Goal: Information Seeking & Learning: Learn about a topic

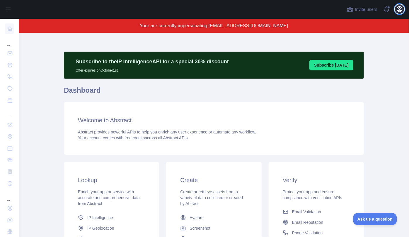
drag, startPoint x: 402, startPoint y: 10, endPoint x: 398, endPoint y: 11, distance: 3.8
click at [401, 10] on icon "button" at bounding box center [399, 9] width 7 height 7
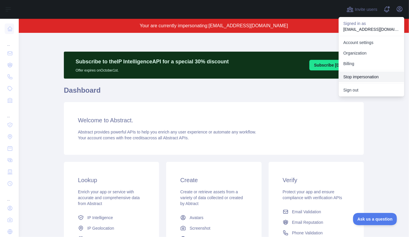
click at [360, 75] on button "Stop impersonation" at bounding box center [371, 76] width 66 height 11
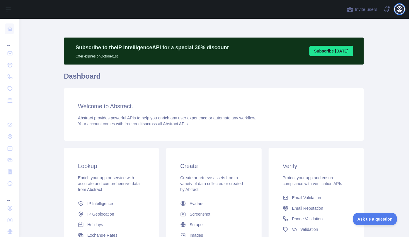
click at [400, 12] on icon "button" at bounding box center [399, 8] width 5 height 5
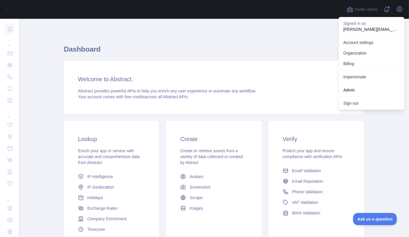
click at [366, 76] on link "Impersonate" at bounding box center [371, 76] width 66 height 11
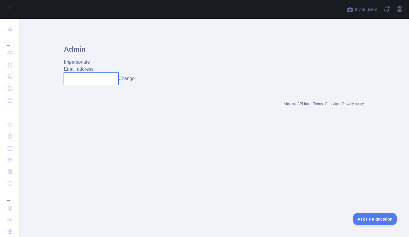
click at [81, 82] on input "text" at bounding box center [91, 79] width 54 height 12
paste input "**********"
type input "**********"
click at [131, 80] on button "Change" at bounding box center [132, 78] width 16 height 7
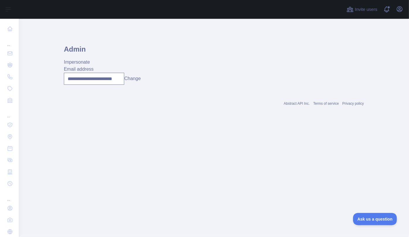
scroll to position [0, 0]
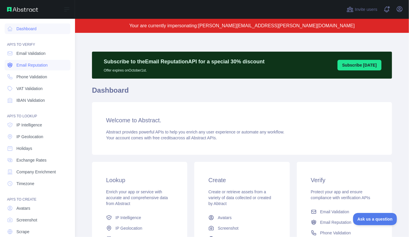
click at [29, 61] on link "Email Reputation" at bounding box center [38, 65] width 66 height 11
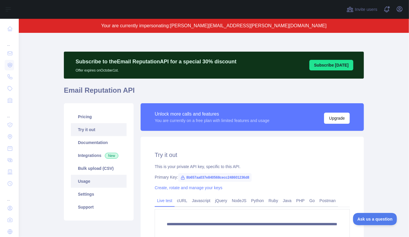
click at [89, 182] on link "Usage" at bounding box center [99, 181] width 56 height 13
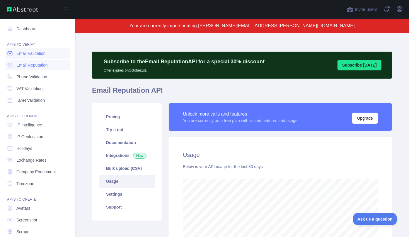
scroll to position [292609, 292483]
click at [22, 54] on span "Email Validation" at bounding box center [30, 53] width 29 height 6
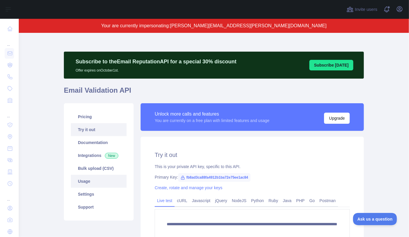
click at [102, 181] on link "Usage" at bounding box center [99, 181] width 56 height 13
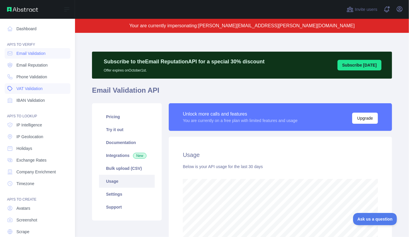
scroll to position [292609, 292483]
click at [23, 126] on span "IP Intelligence" at bounding box center [29, 125] width 26 height 6
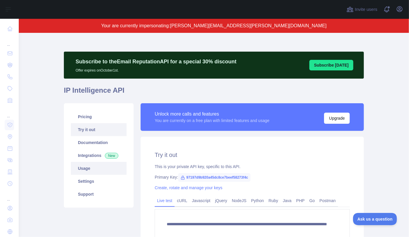
click at [97, 168] on link "Usage" at bounding box center [99, 168] width 56 height 13
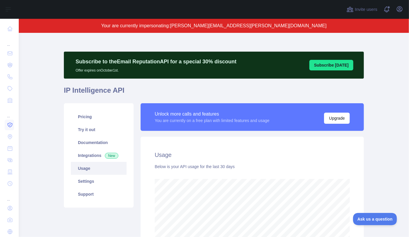
scroll to position [292609, 292483]
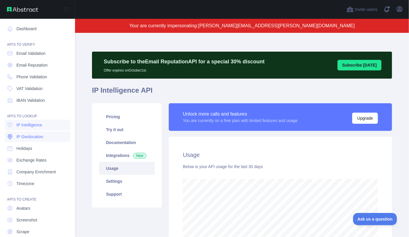
click at [23, 135] on span "IP Geolocation" at bounding box center [29, 137] width 27 height 6
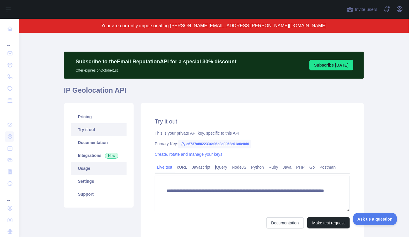
click at [94, 167] on link "Usage" at bounding box center [99, 168] width 56 height 13
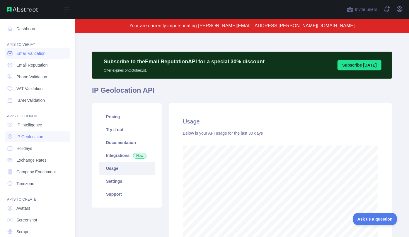
scroll to position [292609, 292483]
click at [25, 79] on span "Phone Validation" at bounding box center [31, 77] width 31 height 6
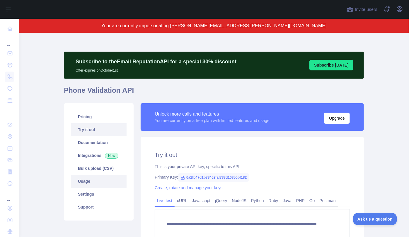
click at [96, 182] on link "Usage" at bounding box center [99, 181] width 56 height 13
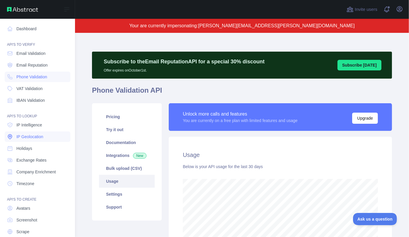
click at [24, 136] on span "IP Geolocation" at bounding box center [29, 137] width 27 height 6
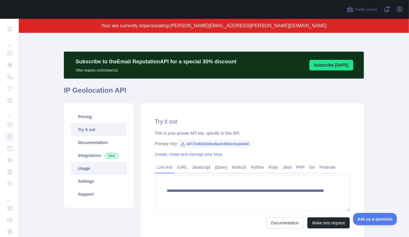
click at [91, 162] on link "Usage" at bounding box center [99, 168] width 56 height 13
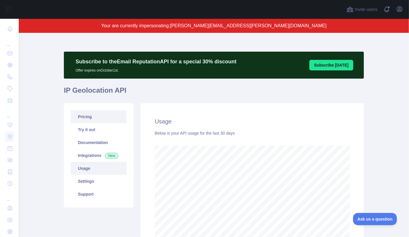
click at [85, 119] on link "Pricing" at bounding box center [99, 116] width 56 height 13
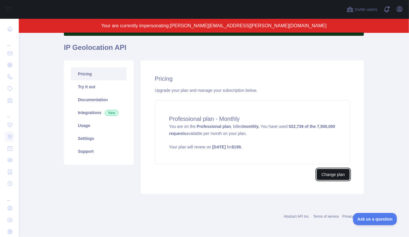
click at [329, 172] on button "Change plan" at bounding box center [333, 174] width 33 height 11
click at [335, 173] on button "Change plan" at bounding box center [333, 174] width 33 height 11
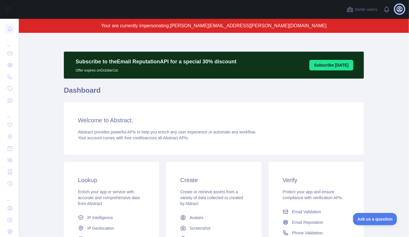
click at [398, 9] on icon "button" at bounding box center [399, 9] width 7 height 7
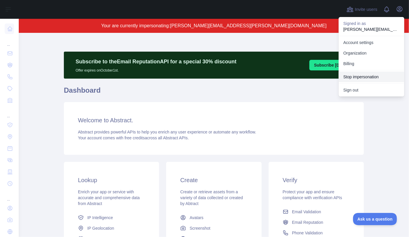
click at [364, 77] on button "Stop impersonation" at bounding box center [371, 76] width 66 height 11
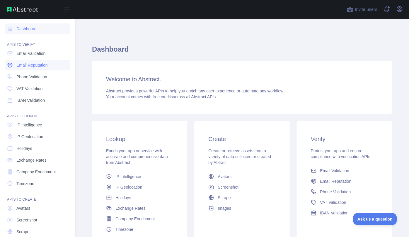
click at [44, 64] on span "Email Reputation" at bounding box center [31, 65] width 31 height 6
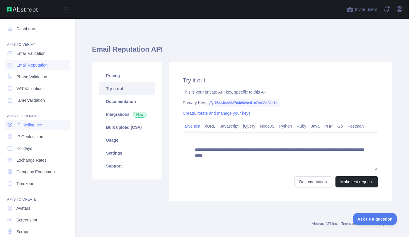
click at [34, 125] on span "IP Intelligence" at bounding box center [29, 125] width 26 height 6
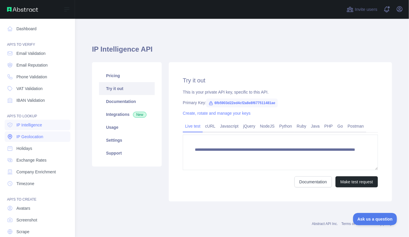
click at [35, 135] on span "IP Geolocation" at bounding box center [29, 137] width 27 height 6
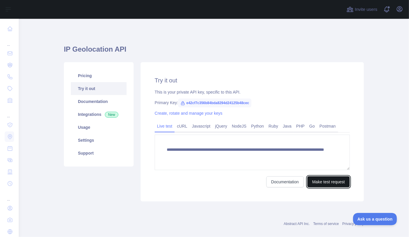
click at [333, 181] on button "Make test request" at bounding box center [328, 181] width 42 height 11
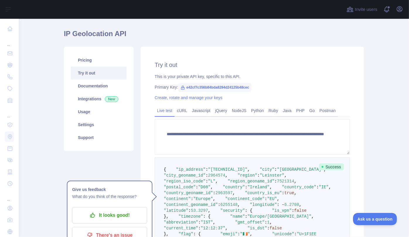
scroll to position [53, 0]
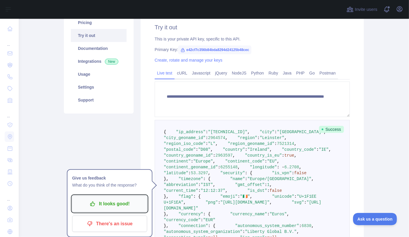
click at [114, 205] on p "It looks good!" at bounding box center [109, 204] width 66 height 10
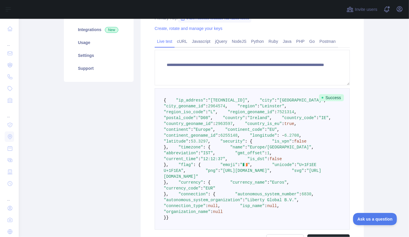
scroll to position [26, 0]
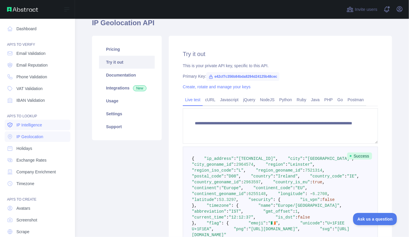
click at [28, 127] on span "IP Intelligence" at bounding box center [29, 125] width 26 height 6
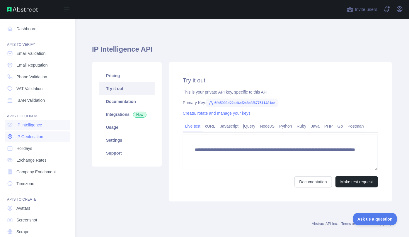
click at [34, 136] on span "IP Geolocation" at bounding box center [29, 137] width 27 height 6
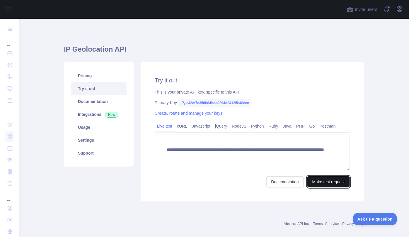
click at [320, 181] on button "Make test request" at bounding box center [328, 181] width 42 height 11
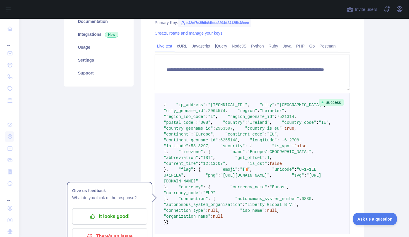
scroll to position [80, 0]
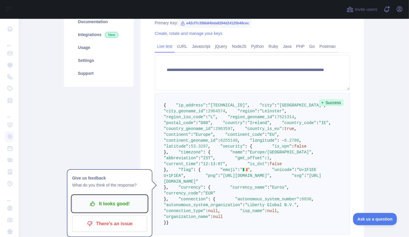
click at [113, 207] on p "It looks good!" at bounding box center [109, 204] width 66 height 10
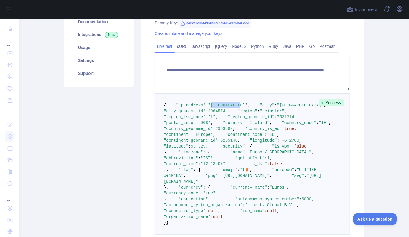
drag, startPoint x: 205, startPoint y: 111, endPoint x: 231, endPoint y: 110, distance: 25.8
click at [231, 107] on span ""[TECHNICAL_ID]"" at bounding box center [227, 105] width 39 height 5
drag, startPoint x: 233, startPoint y: 110, endPoint x: 206, endPoint y: 109, distance: 27.9
click at [208, 107] on span ""[TECHNICAL_ID]"" at bounding box center [227, 105] width 39 height 5
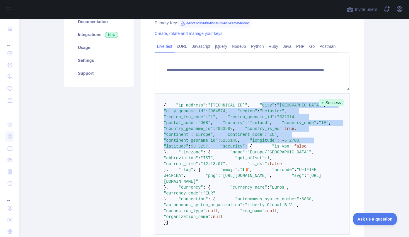
drag, startPoint x: 172, startPoint y: 117, endPoint x: 195, endPoint y: 205, distance: 90.1
click at [195, 205] on code "{ "ip_address" : "[TECHNICAL_ID]" , "city" : "[GEOGRAPHIC_DATA]" , "city_geonam…" at bounding box center [252, 164] width 177 height 122
click at [269, 162] on pre "{ "ip_address" : "[TECHNICAL_ID]" , "city" : "[GEOGRAPHIC_DATA]" , "city_geonam…" at bounding box center [252, 163] width 195 height 141
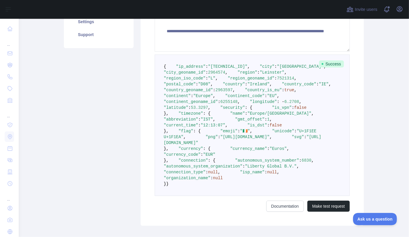
scroll to position [116, 0]
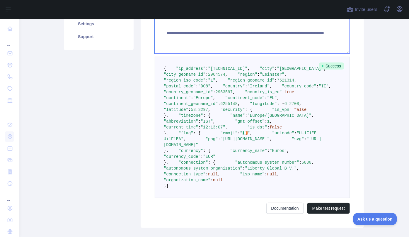
drag, startPoint x: 275, startPoint y: 39, endPoint x: 302, endPoint y: 38, distance: 27.2
click at [302, 38] on textarea "**********" at bounding box center [252, 35] width 195 height 35
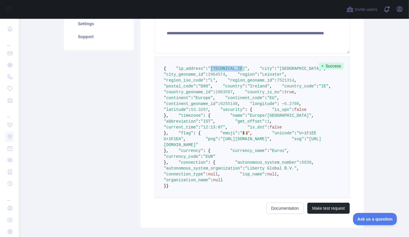
drag, startPoint x: 205, startPoint y: 73, endPoint x: 235, endPoint y: 74, distance: 29.9
click at [235, 71] on span ""[TECHNICAL_ID]"" at bounding box center [227, 68] width 39 height 5
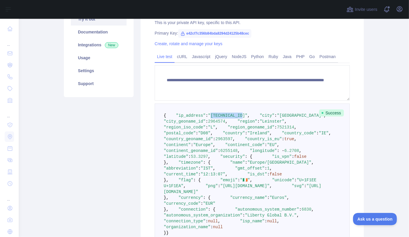
scroll to position [96, 0]
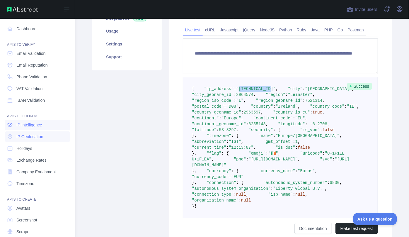
click at [25, 126] on span "IP Intelligence" at bounding box center [29, 125] width 26 height 6
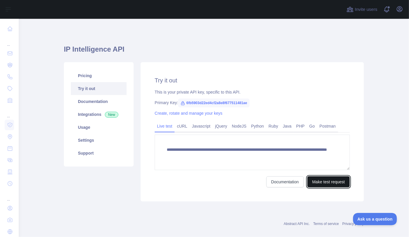
click at [336, 182] on button "Make test request" at bounding box center [328, 181] width 42 height 11
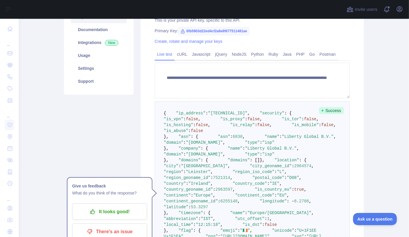
scroll to position [80, 0]
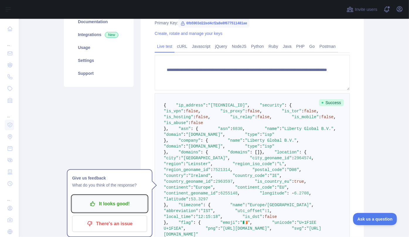
click at [107, 206] on p "It looks good!" at bounding box center [109, 204] width 66 height 10
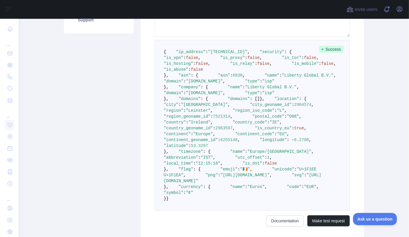
scroll to position [106, 0]
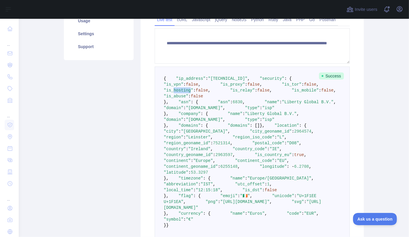
drag, startPoint x: 188, startPoint y: 114, endPoint x: 204, endPoint y: 115, distance: 15.9
click at [193, 93] on span ""is_hosting"" at bounding box center [179, 90] width 30 height 5
drag, startPoint x: 189, startPoint y: 126, endPoint x: 201, endPoint y: 125, distance: 12.3
click at [292, 93] on span ""is_mobile"" at bounding box center [305, 90] width 27 height 5
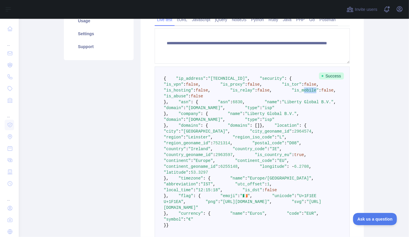
drag, startPoint x: 190, startPoint y: 125, endPoint x: 202, endPoint y: 126, distance: 11.4
click at [292, 93] on span ""is_mobile"" at bounding box center [305, 90] width 27 height 5
drag, startPoint x: 189, startPoint y: 131, endPoint x: 198, endPoint y: 131, distance: 9.4
click at [188, 98] on span ""is_abuse"" at bounding box center [176, 96] width 25 height 5
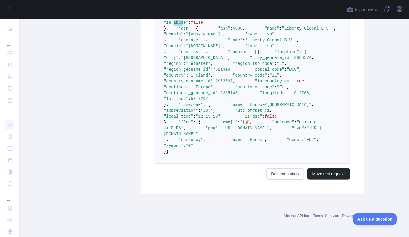
scroll to position [182, 0]
click at [285, 87] on pre "{ "ip_address" : "[TECHNICAL_ID]" , "security" : { "is_vpn" : false , "is_proxy…" at bounding box center [252, 78] width 195 height 170
drag, startPoint x: 180, startPoint y: 113, endPoint x: 219, endPoint y: 113, distance: 38.9
click at [226, 78] on span ""country_code" : "IE" ," at bounding box center [247, 75] width 69 height 5
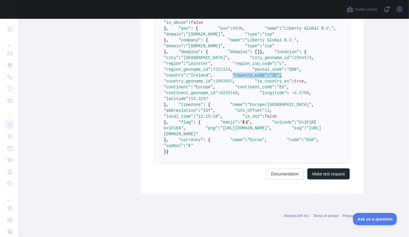
scroll to position [239, 0]
click at [242, 124] on pre "{ "ip_address" : "[TECHNICAL_ID]" , "security" : { "is_vpn" : false , "is_proxy…" at bounding box center [252, 78] width 195 height 170
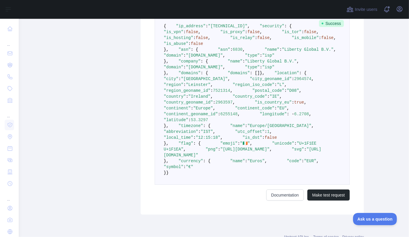
scroll to position [132, 0]
